Goal: Transaction & Acquisition: Purchase product/service

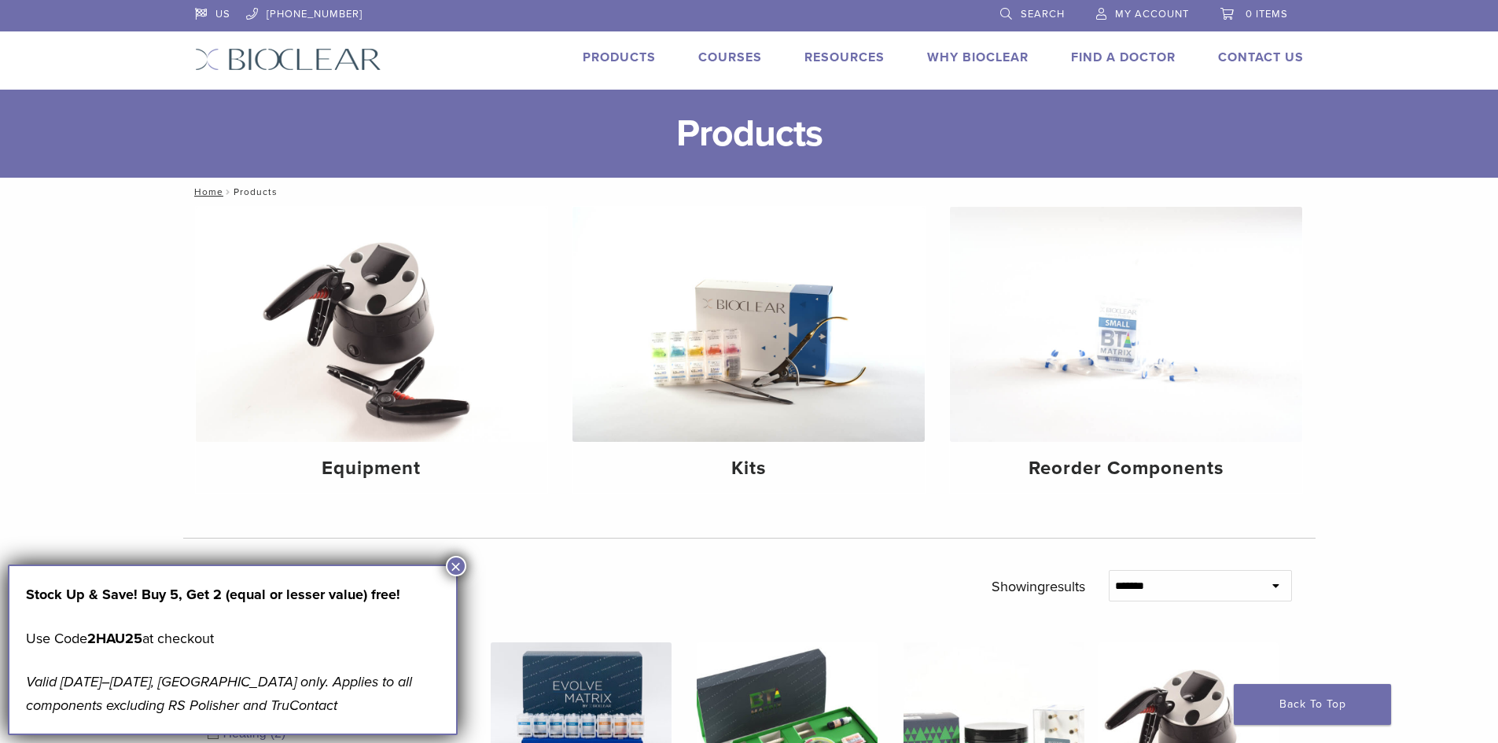
click at [1129, 17] on span "My Account" at bounding box center [1152, 14] width 74 height 13
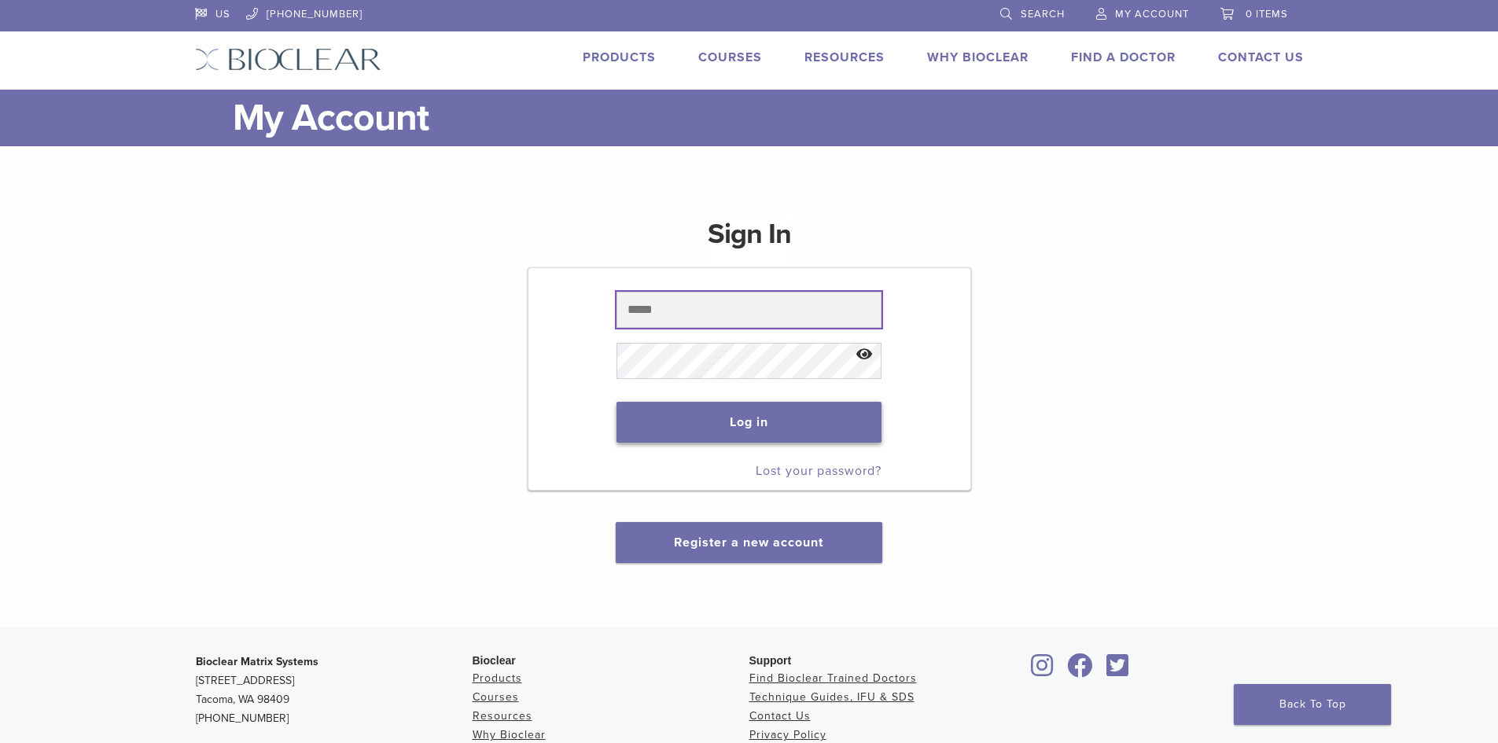
type input "**********"
click at [738, 415] on button "Log in" at bounding box center [749, 422] width 265 height 41
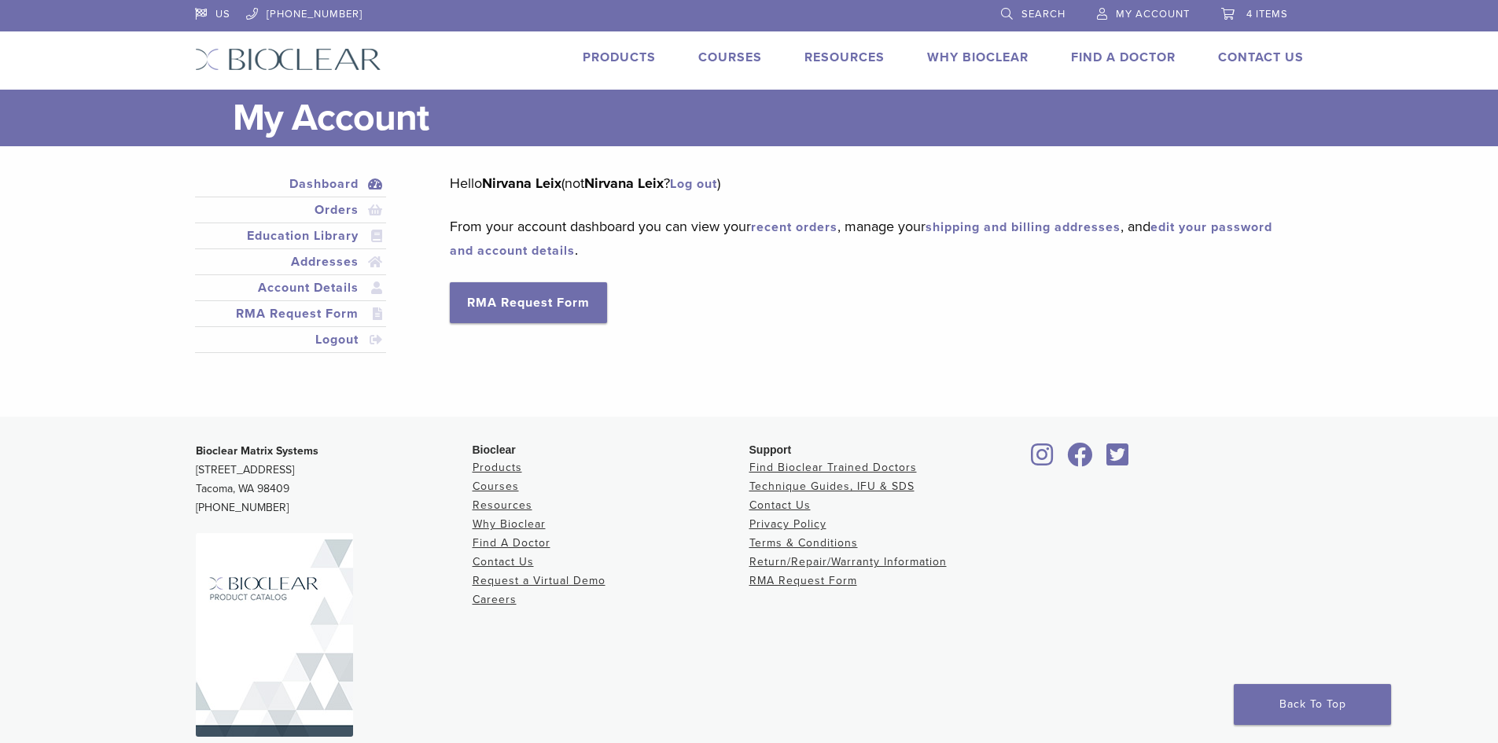
click at [1259, 9] on span "4 items" at bounding box center [1268, 14] width 42 height 13
click at [1229, 13] on link "4 items" at bounding box center [1254, 12] width 67 height 24
click at [1251, 13] on span "4 items" at bounding box center [1268, 14] width 42 height 13
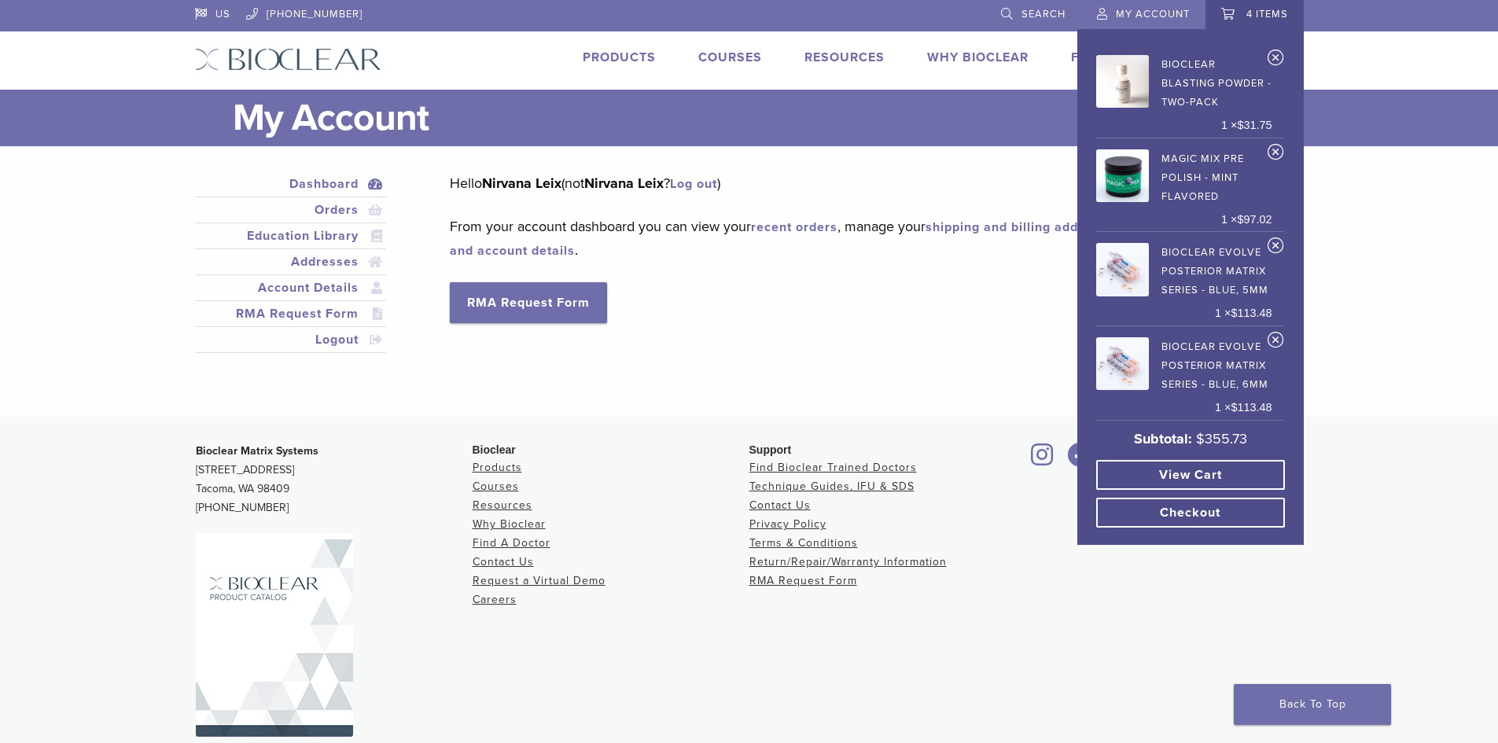
click at [1183, 476] on link "View cart" at bounding box center [1190, 475] width 189 height 30
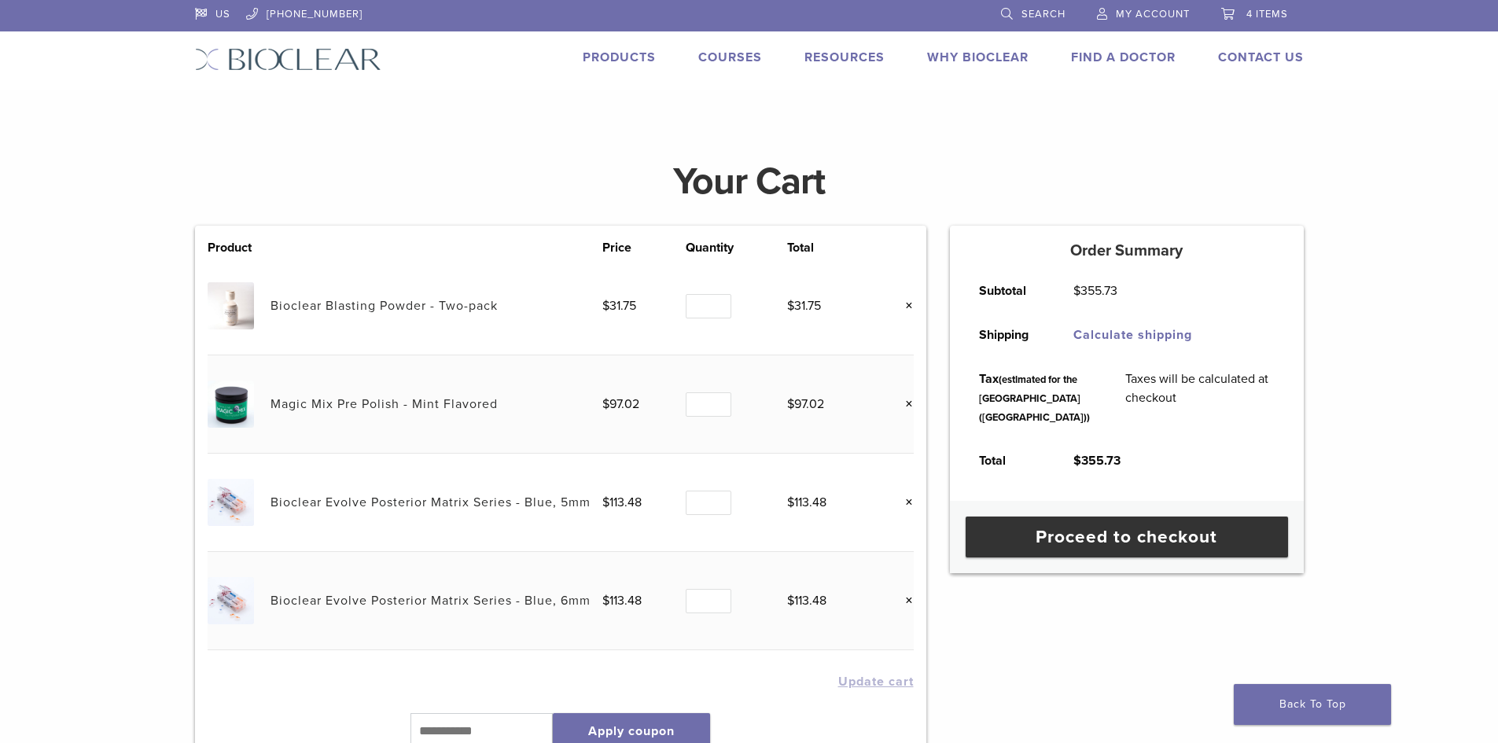
click at [613, 54] on link "Products" at bounding box center [619, 58] width 73 height 16
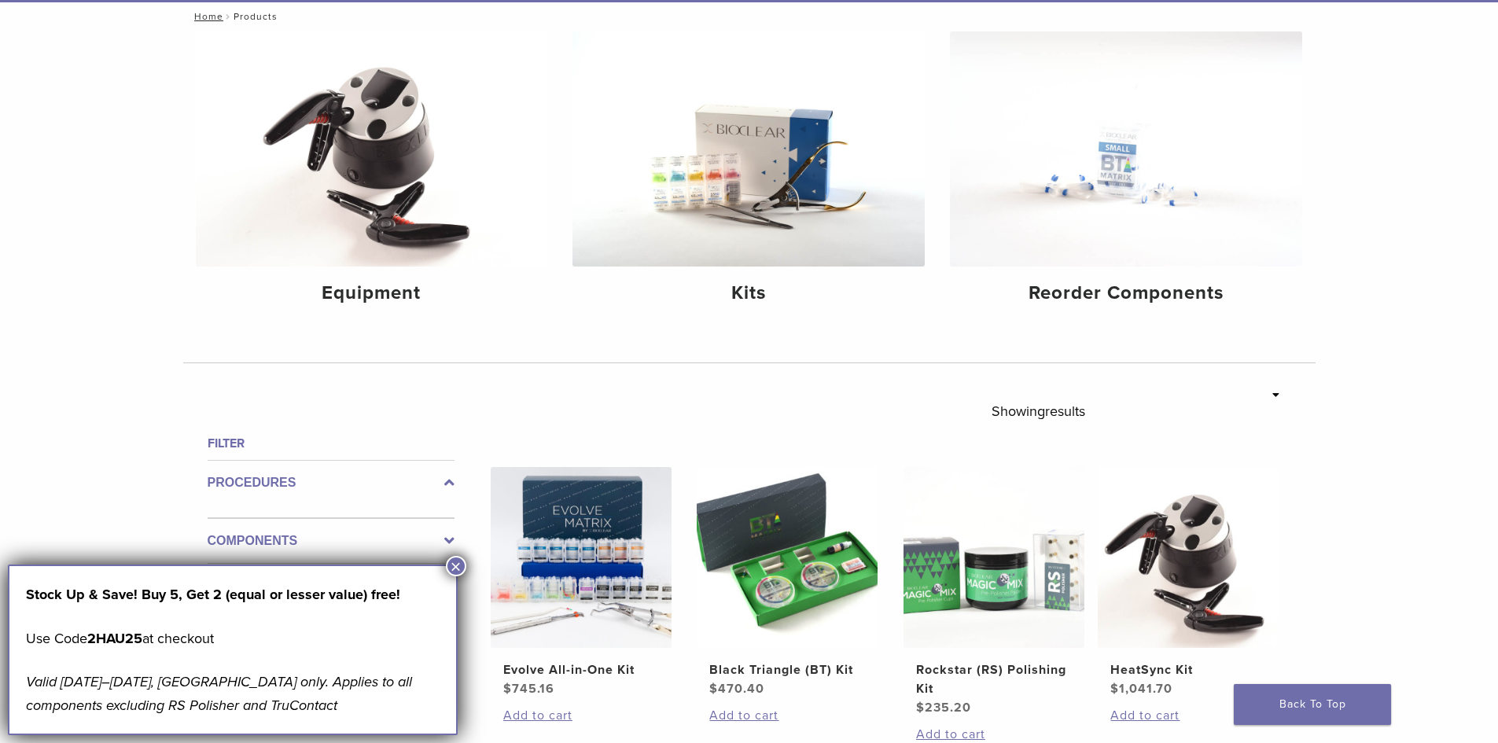
scroll to position [236, 0]
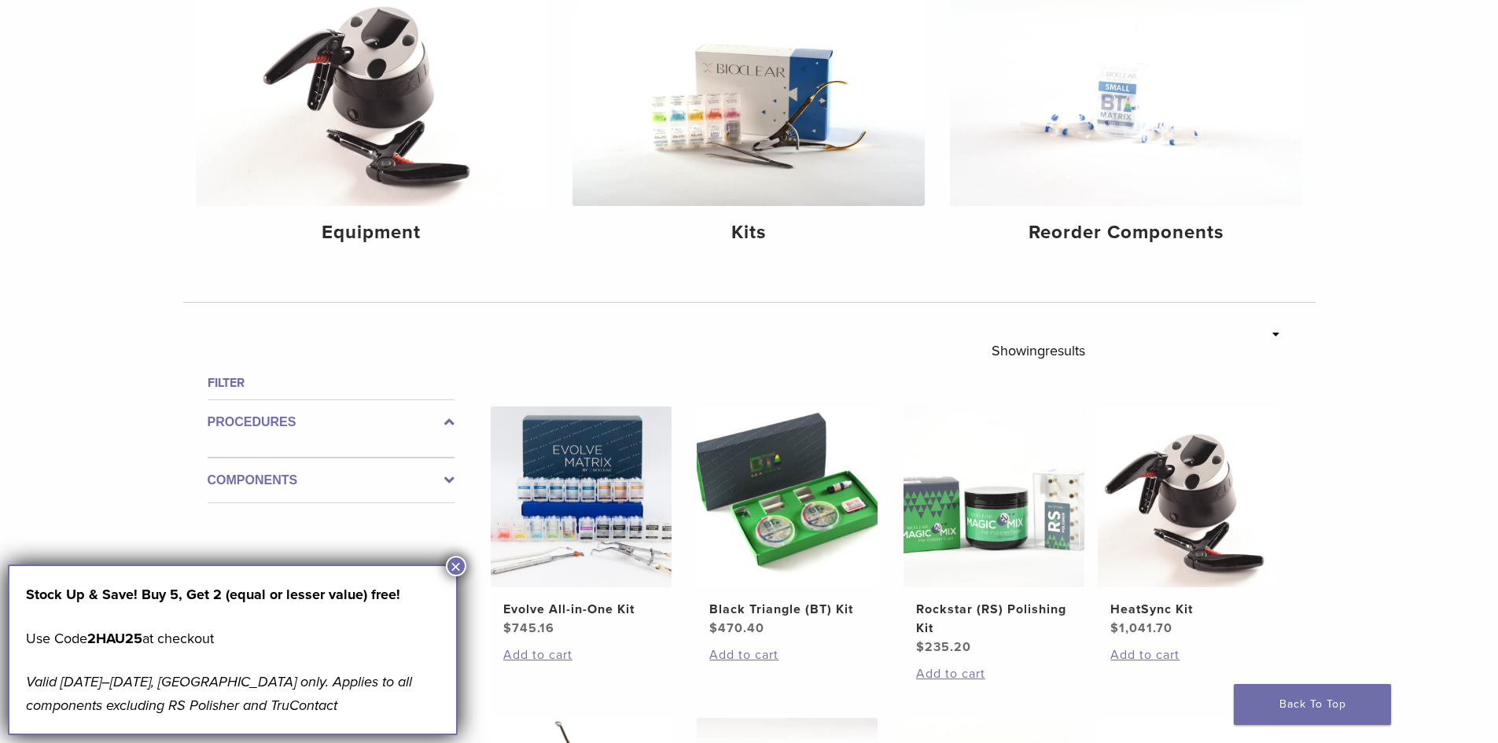
click at [454, 565] on button "×" at bounding box center [456, 566] width 20 height 20
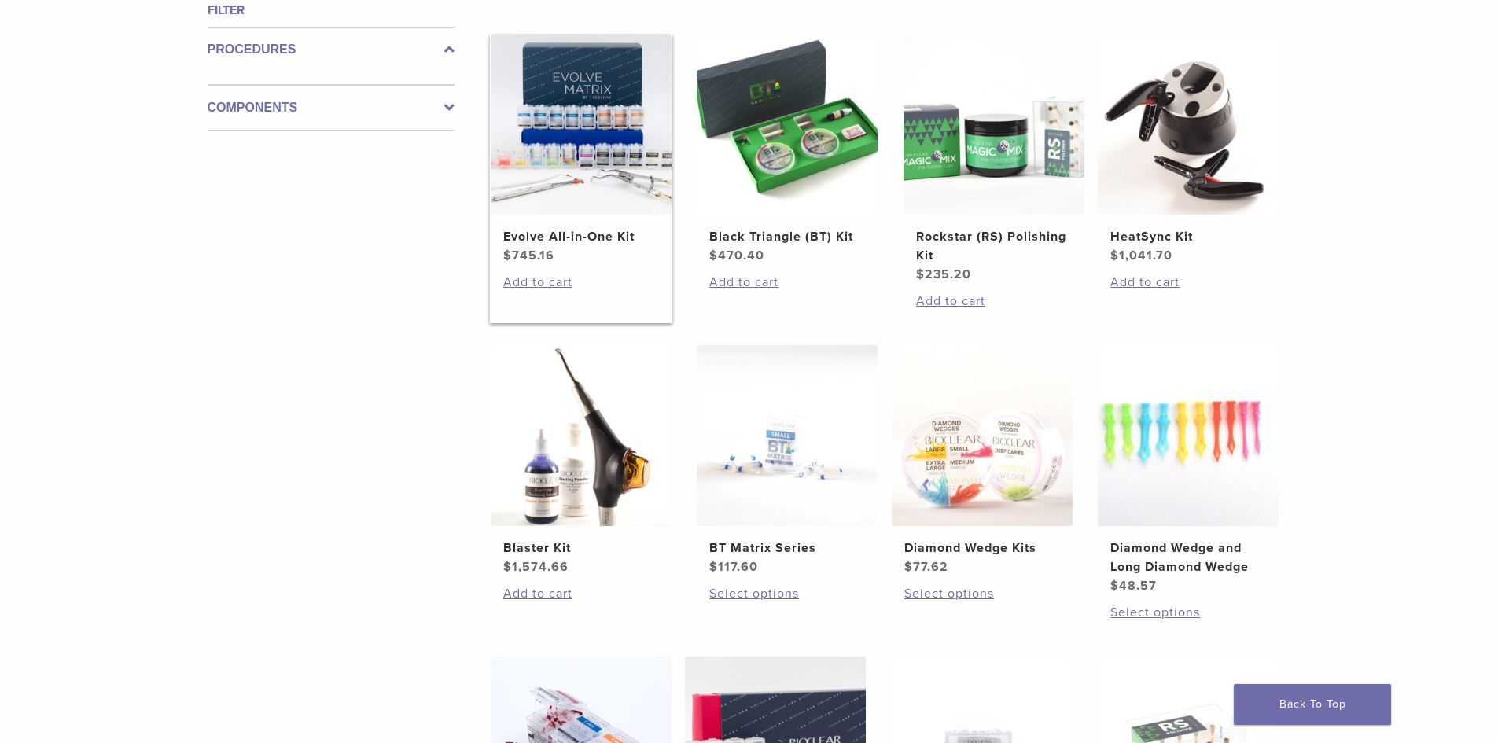
scroll to position [786, 0]
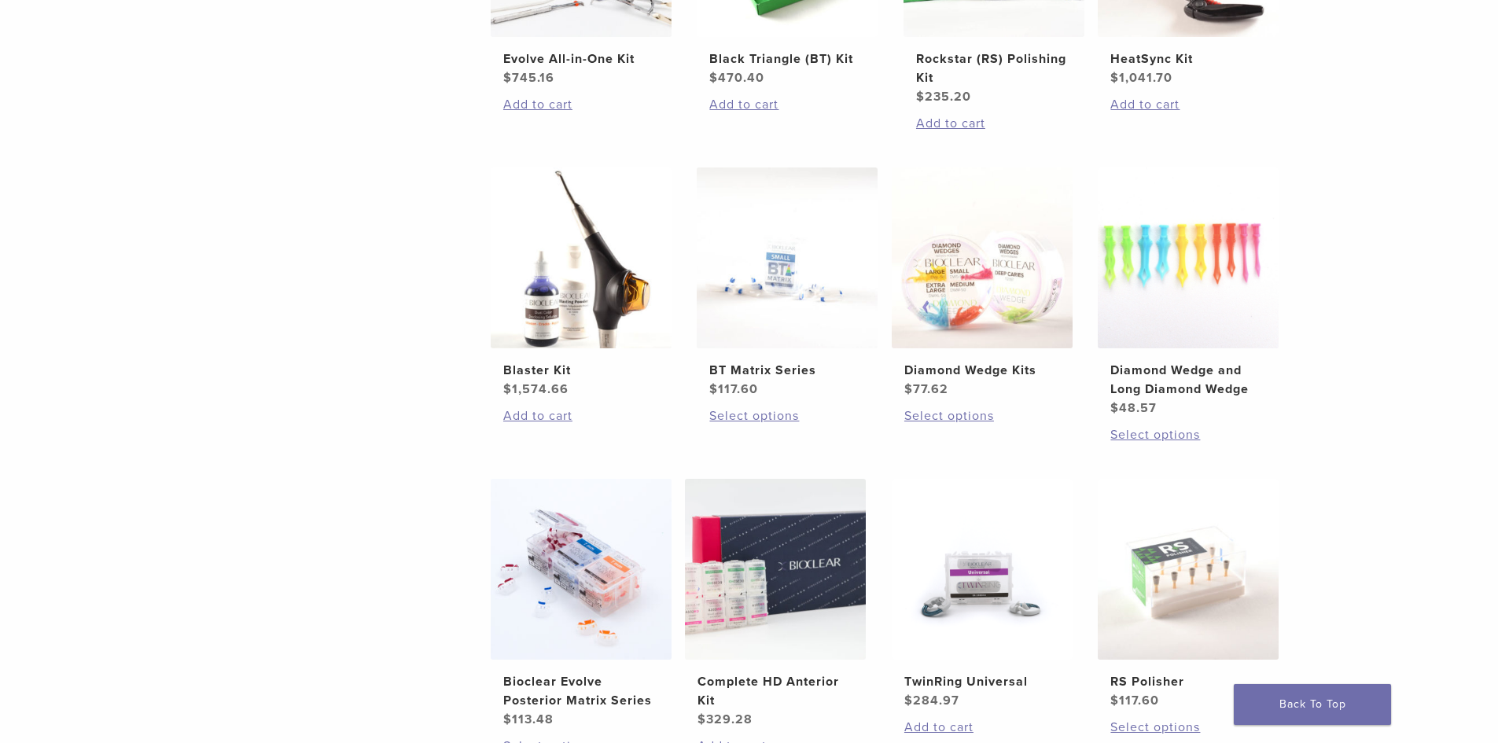
click at [272, 208] on div "Filter Procedures Components" at bounding box center [325, 335] width 260 height 1025
